Goal: Entertainment & Leisure: Consume media (video, audio)

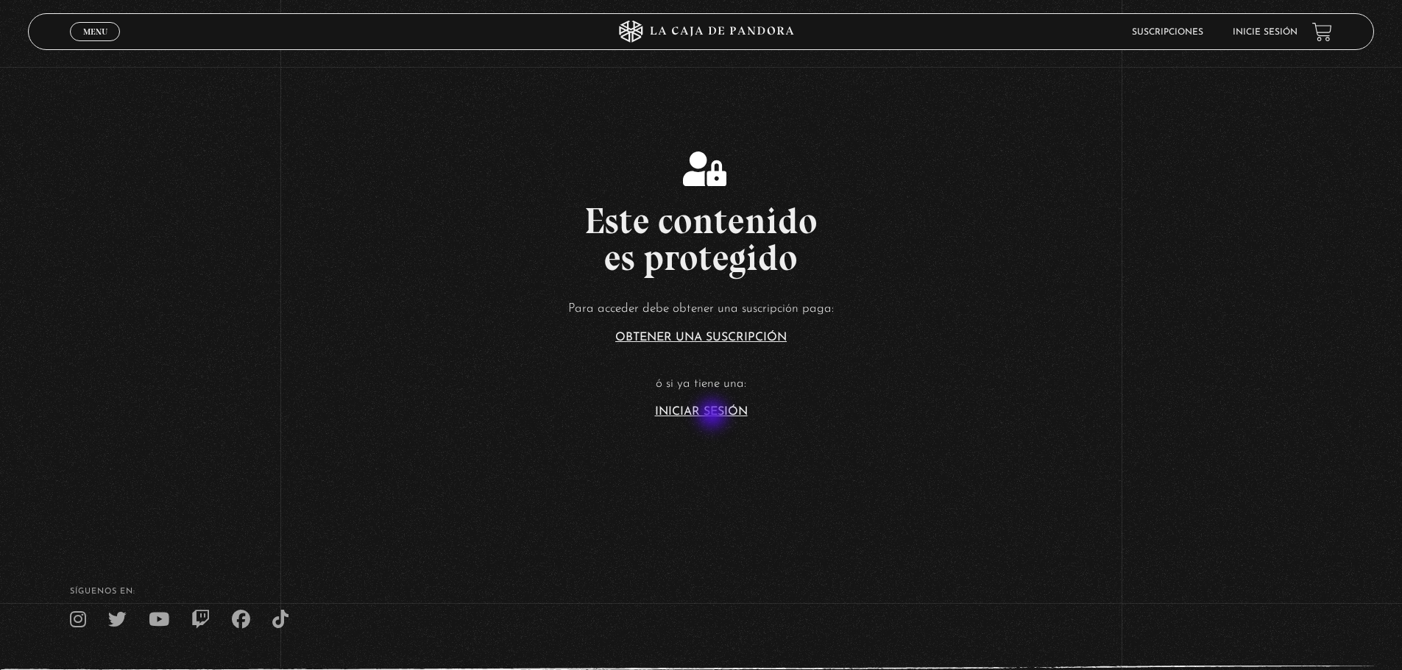
click at [714, 416] on link "Iniciar Sesión" at bounding box center [701, 412] width 93 height 12
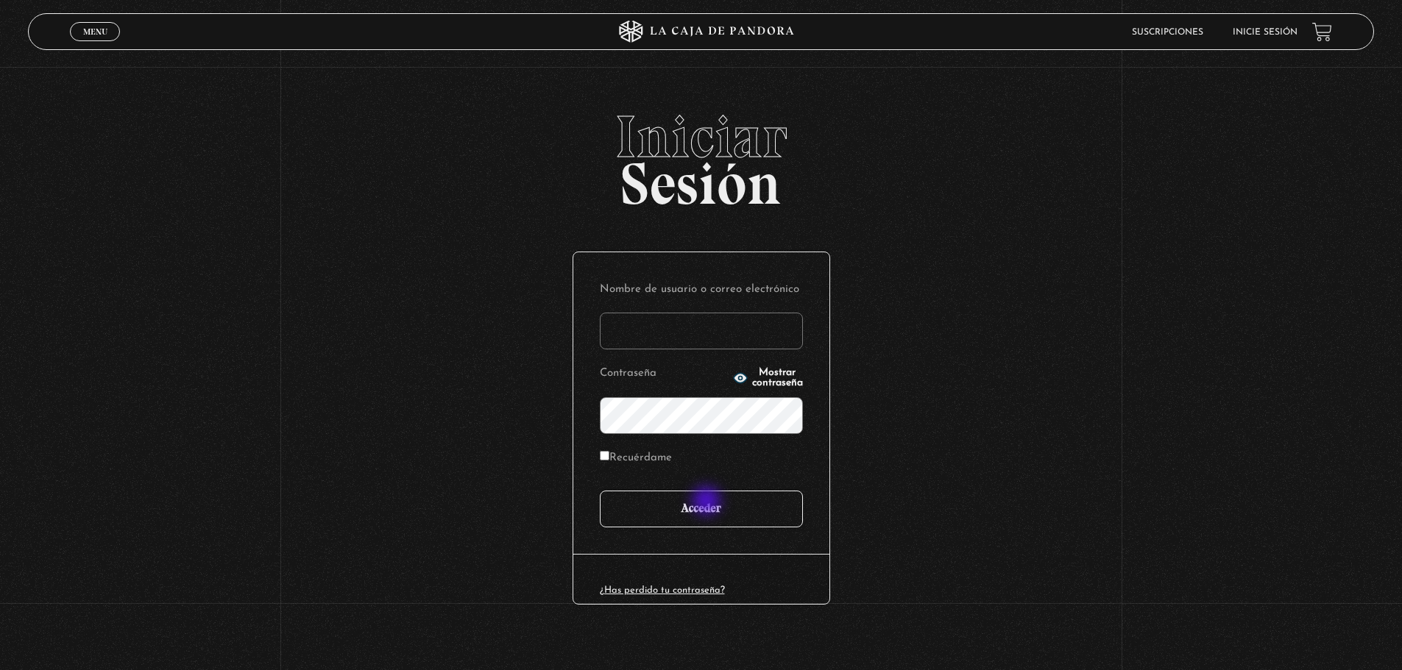
type input "rolandobolanosz@gmail.com"
click at [708, 503] on input "Acceder" at bounding box center [701, 509] width 203 height 37
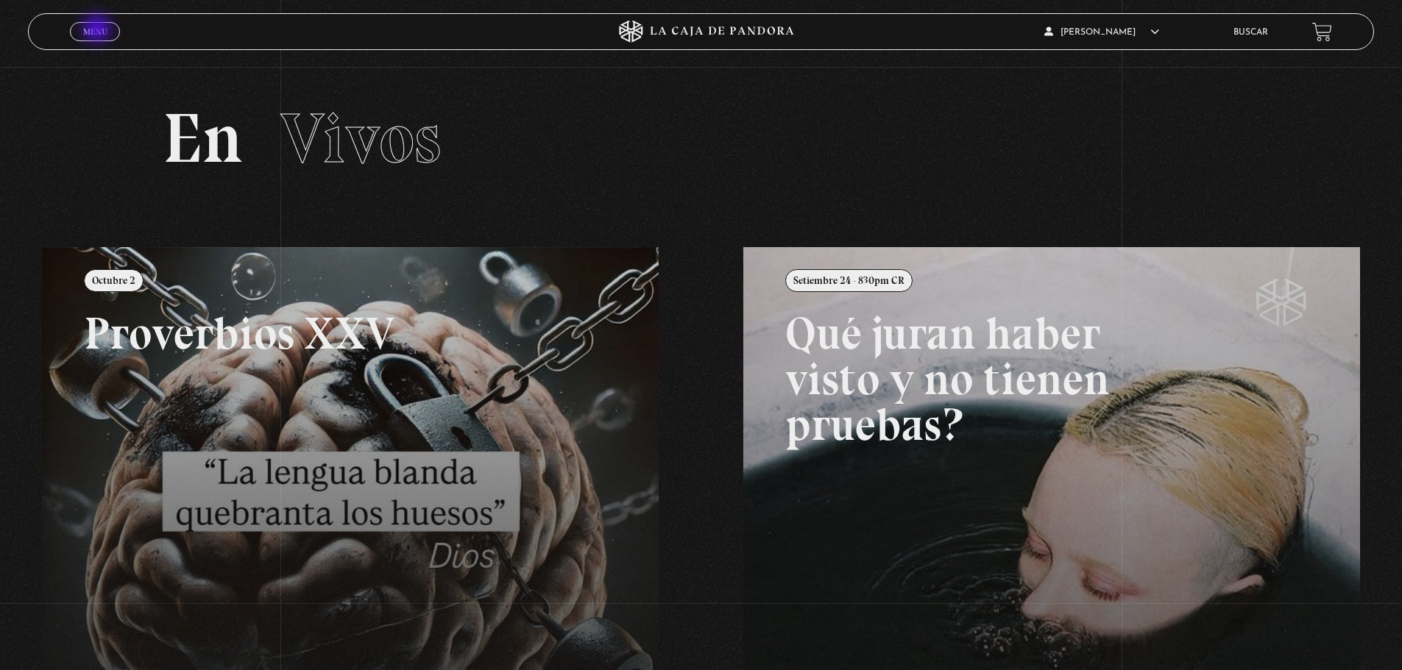
click at [99, 30] on span "Menu" at bounding box center [95, 31] width 24 height 9
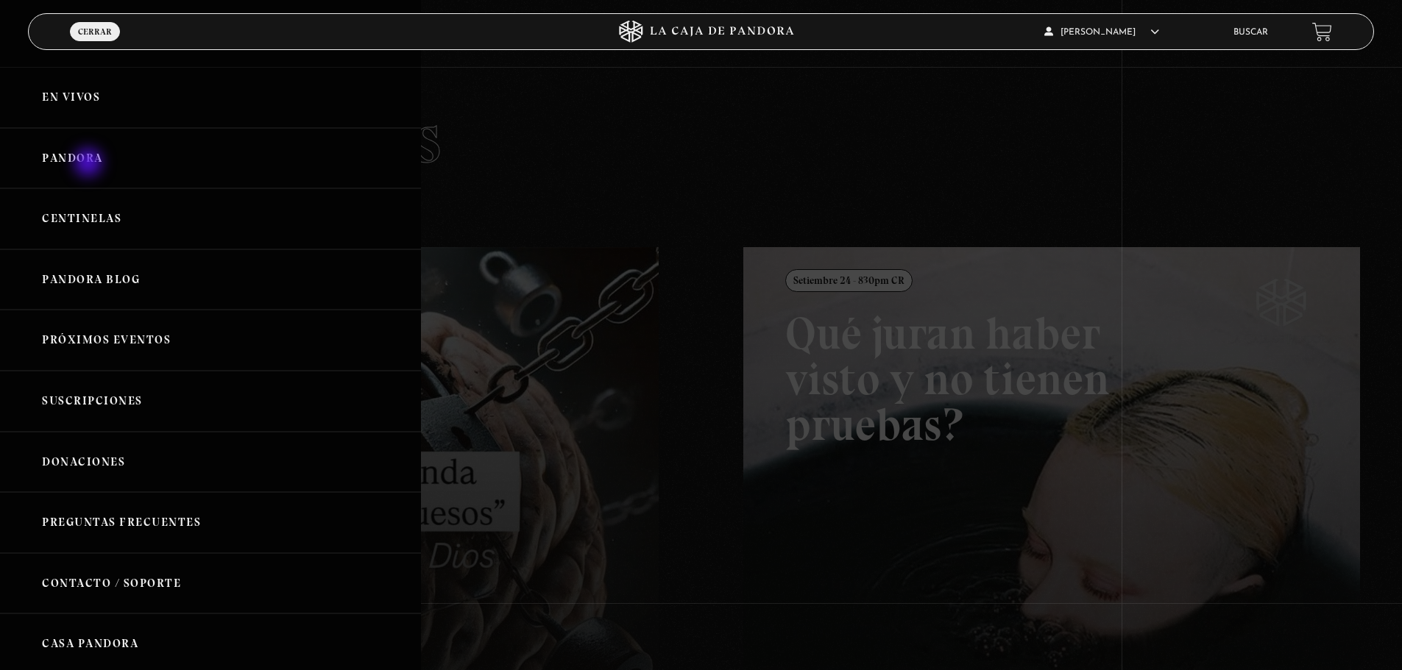
click at [90, 160] on link "Pandora" at bounding box center [210, 158] width 421 height 61
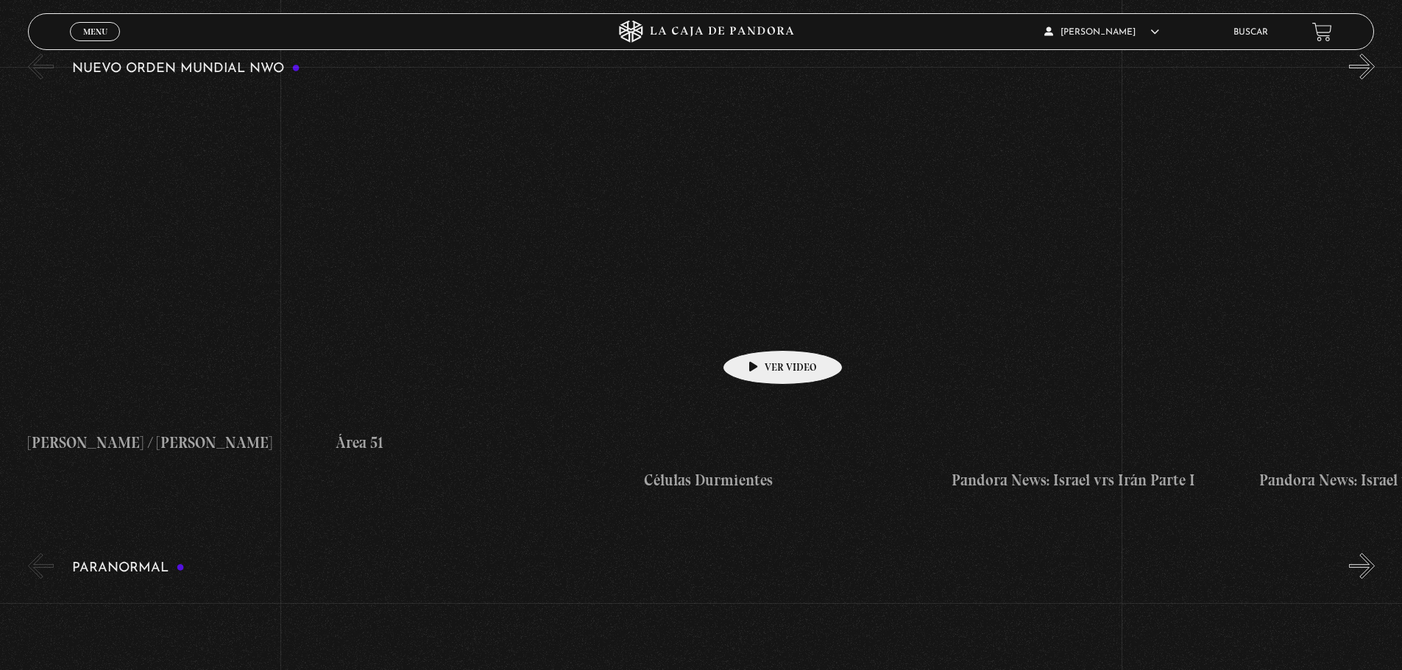
scroll to position [147, 0]
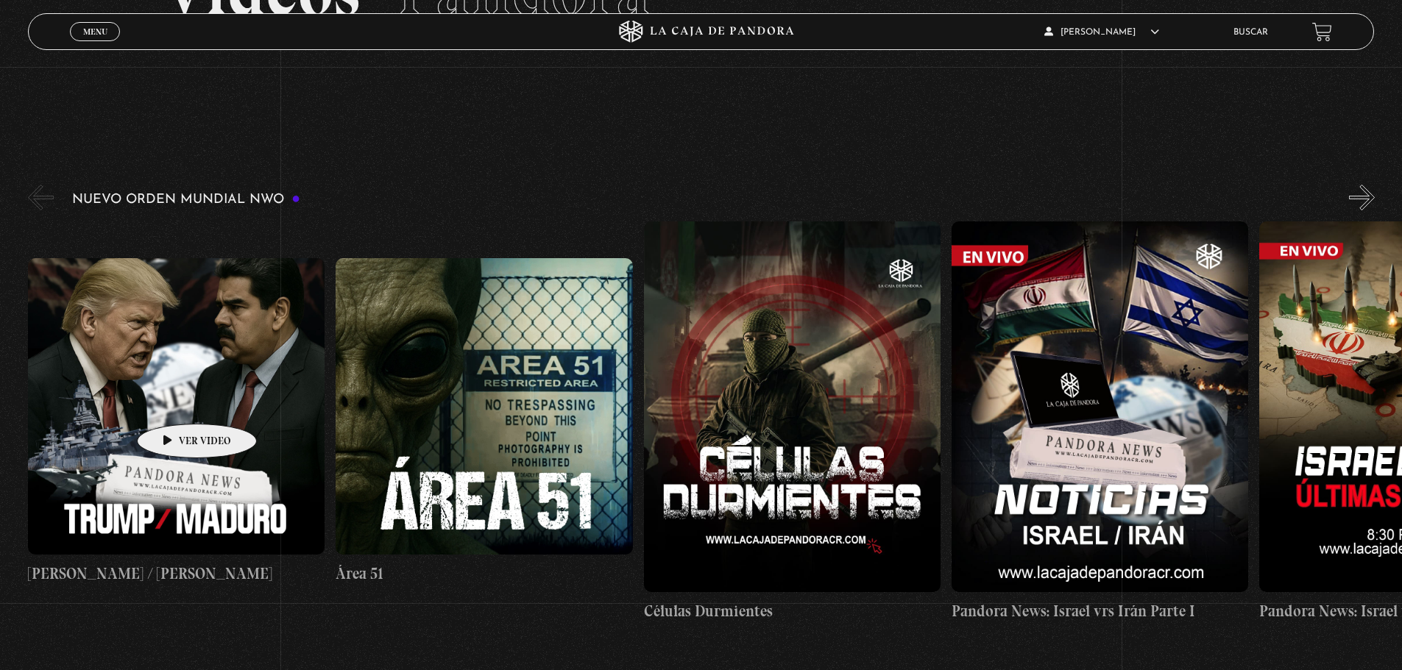
click at [174, 402] on figure at bounding box center [176, 406] width 297 height 297
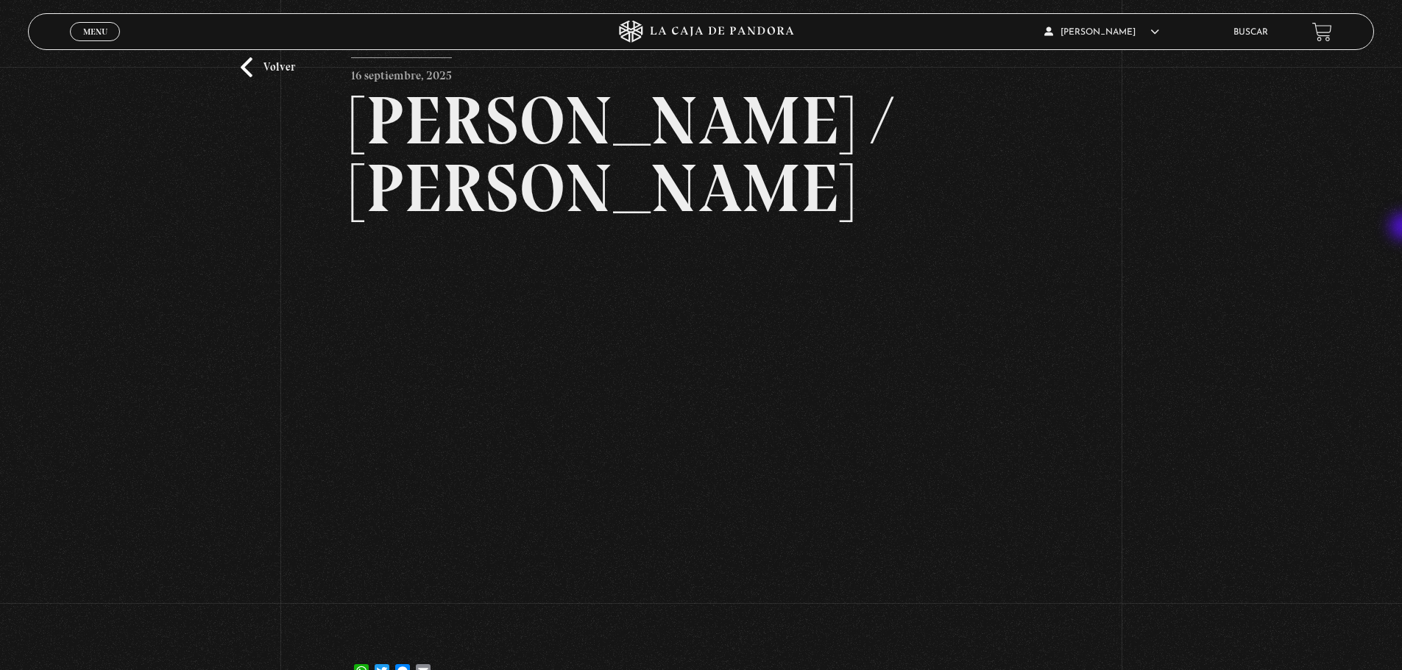
scroll to position [79, 0]
